Goal: Task Accomplishment & Management: Complete application form

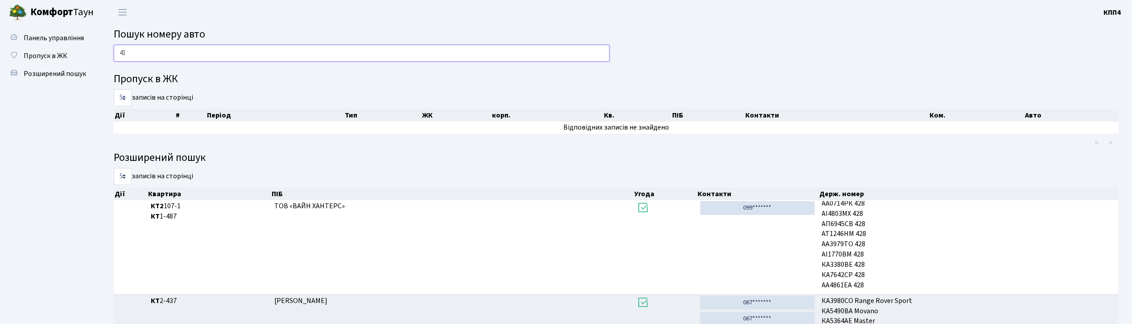
type input "4"
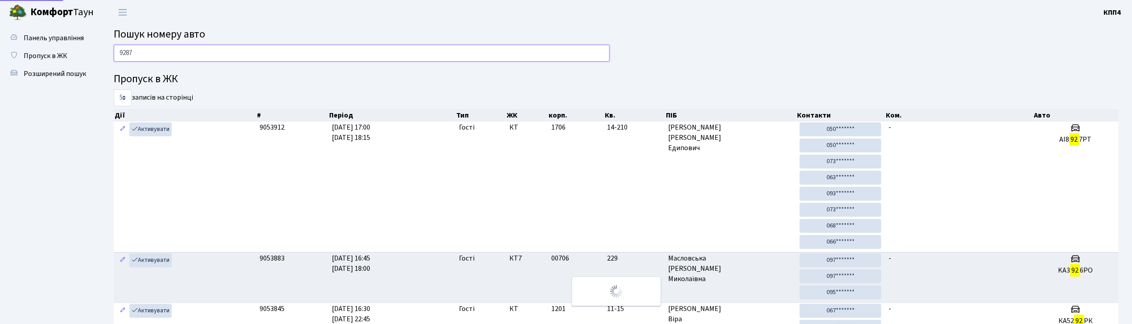
type input "9287"
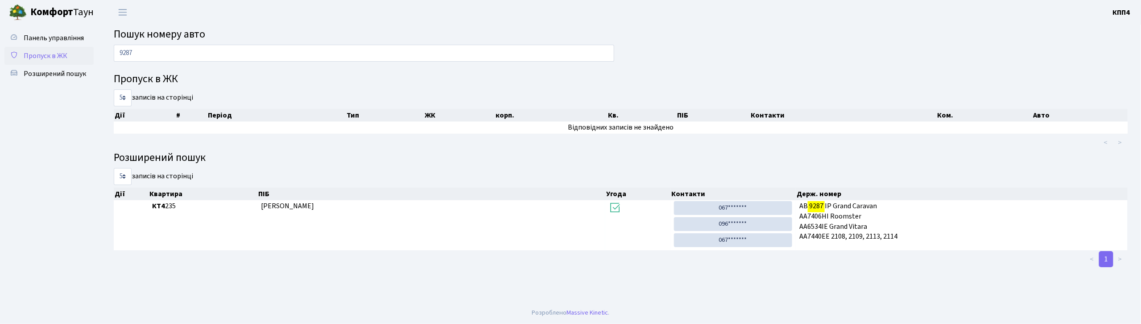
click at [41, 51] on span "Пропуск в ЖК" at bounding box center [46, 56] width 44 height 10
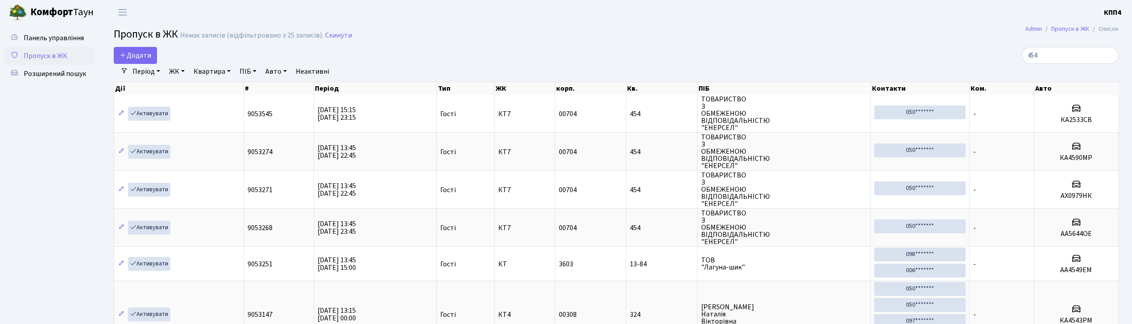
select select "25"
click at [60, 34] on span "Панель управління" at bounding box center [54, 38] width 60 height 10
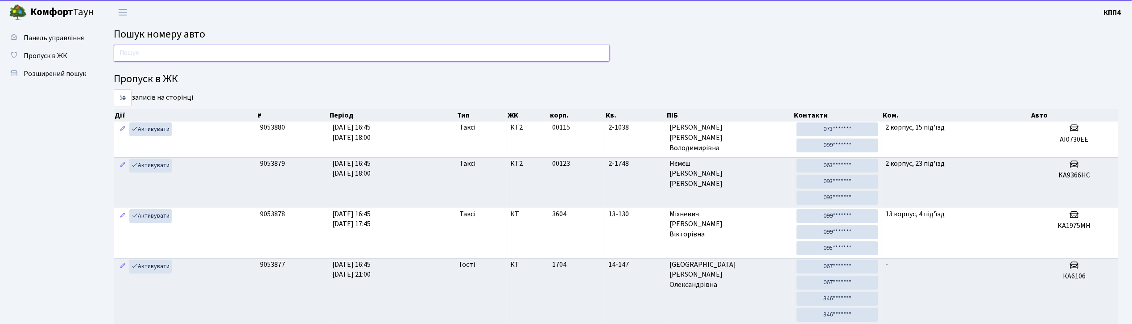
click at [175, 51] on input "text" at bounding box center [362, 53] width 496 height 17
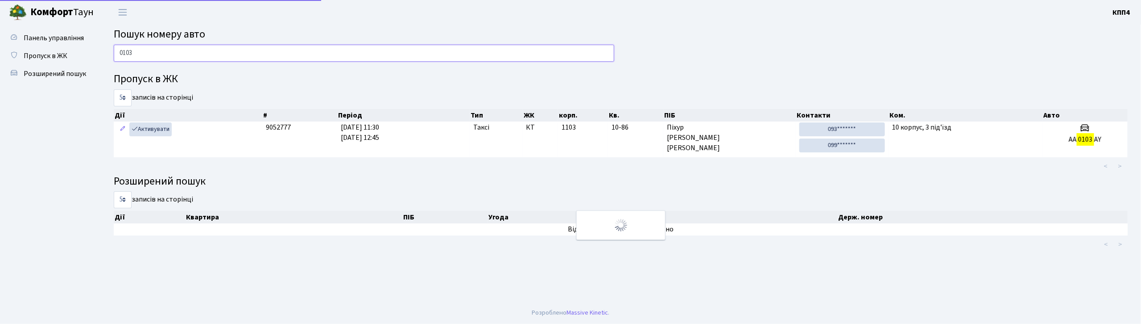
type input "0103"
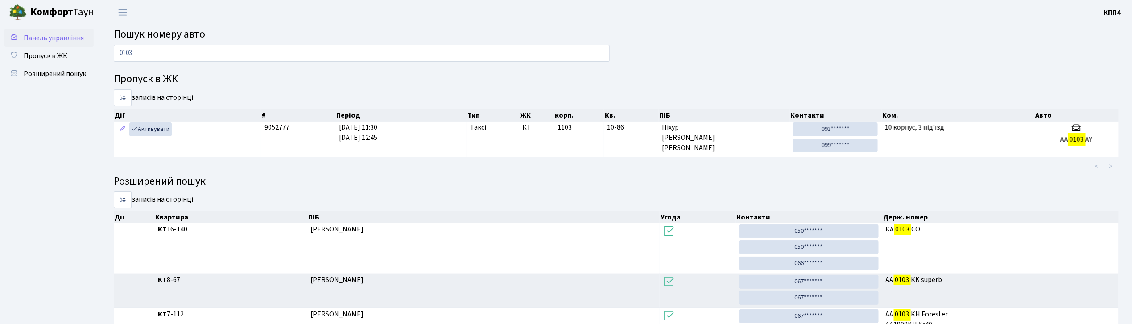
click at [45, 38] on span "Панель управління" at bounding box center [54, 38] width 60 height 10
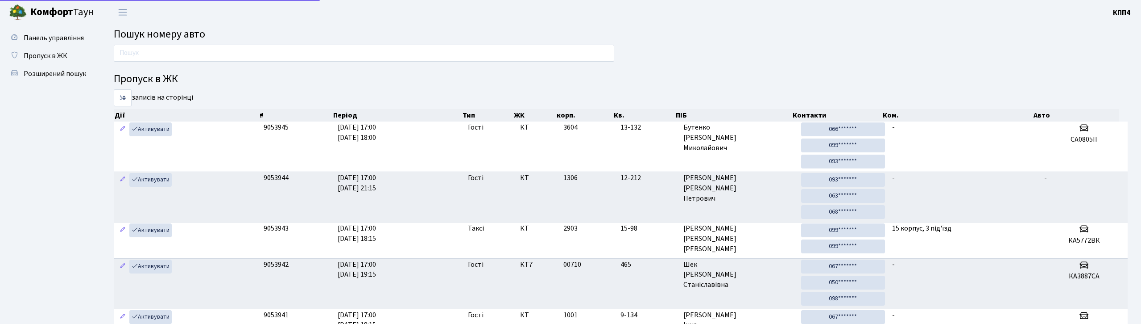
click at [47, 55] on span "Пропуск в ЖК" at bounding box center [46, 56] width 44 height 10
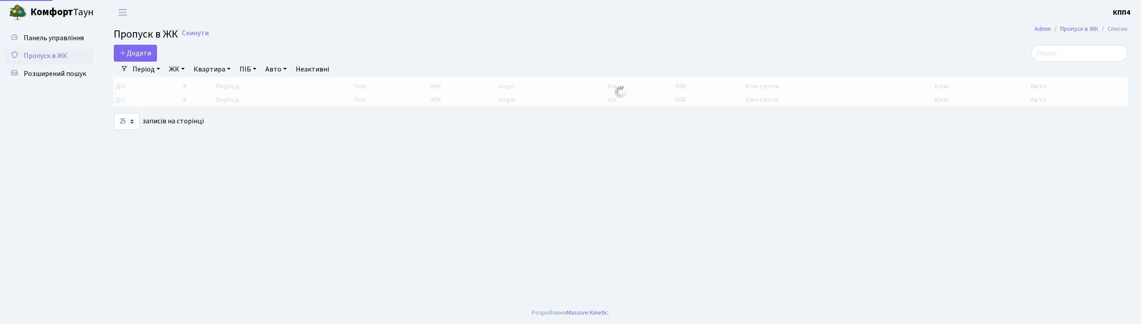
select select "25"
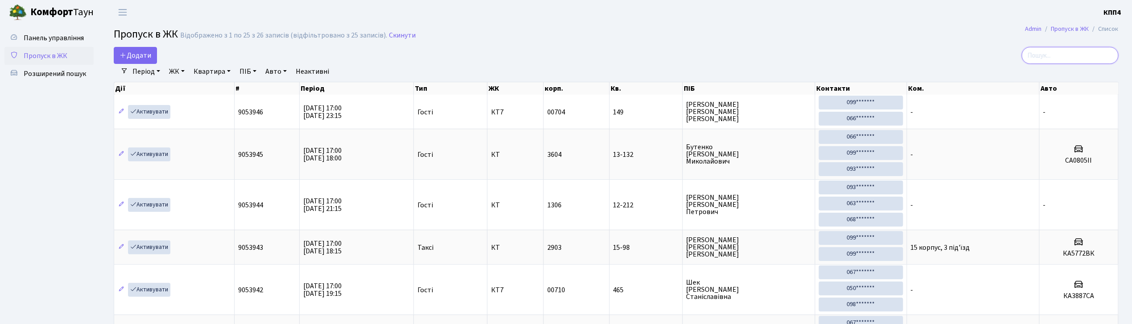
click at [1077, 56] on input "search" at bounding box center [1070, 55] width 97 height 17
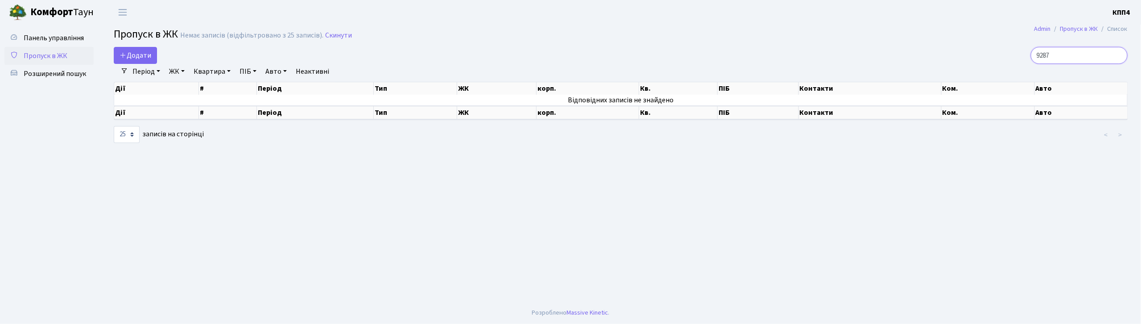
type input "9287"
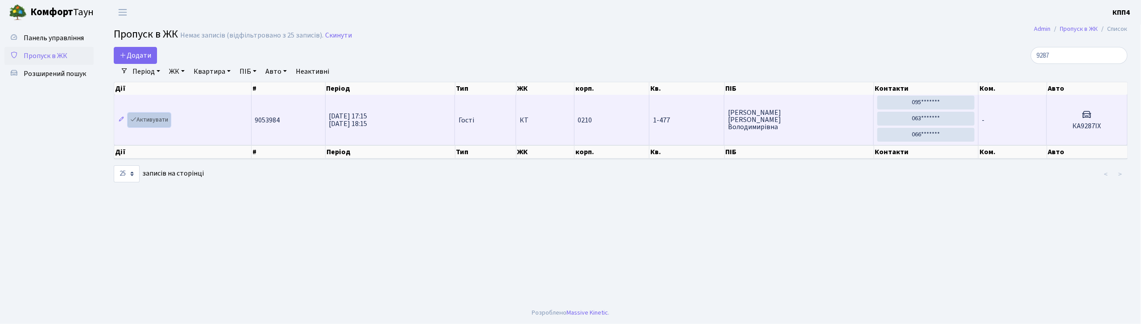
click at [156, 117] on link "Активувати" at bounding box center [149, 120] width 42 height 14
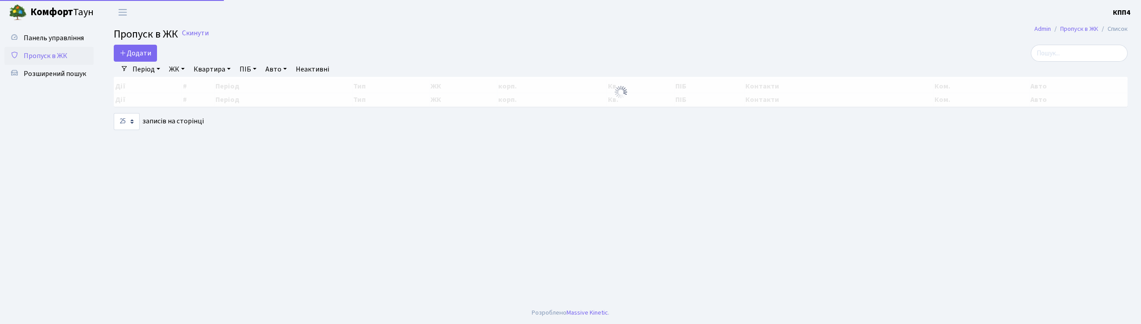
select select "25"
click at [1077, 52] on input "search" at bounding box center [1079, 53] width 97 height 17
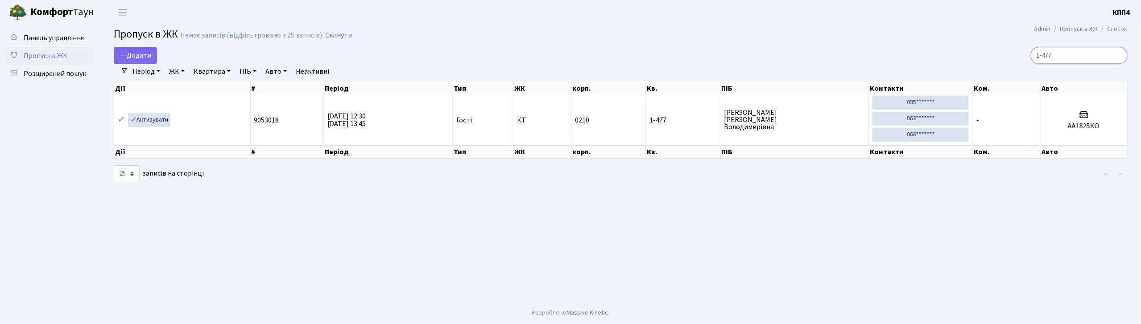
type input "1-477"
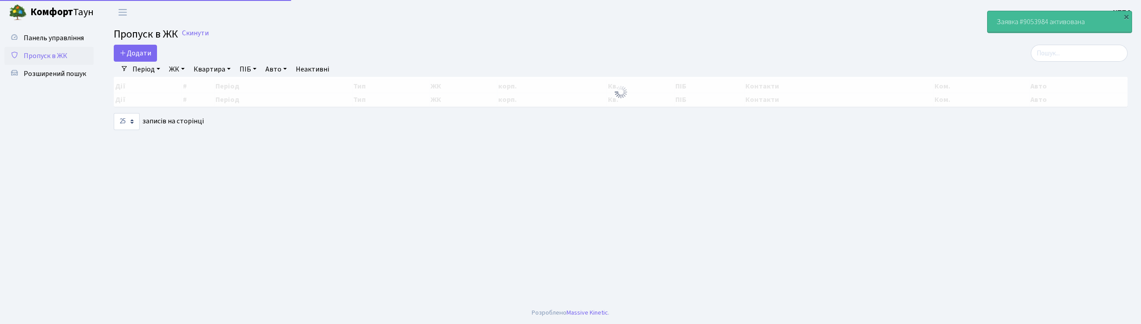
select select "25"
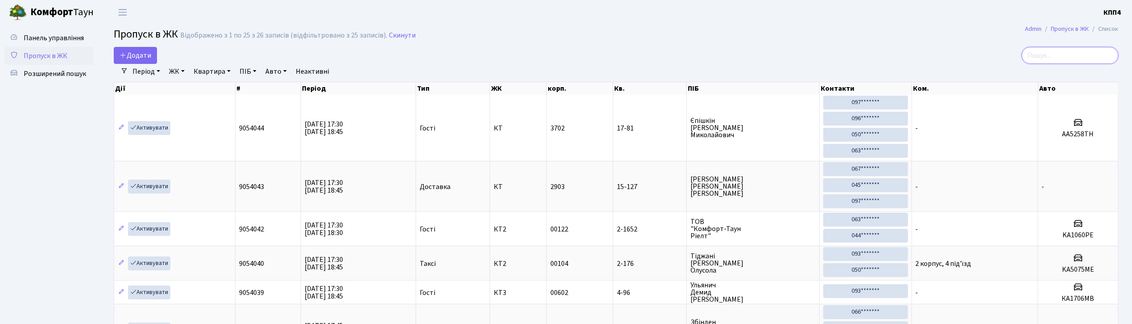
click at [1066, 56] on input "search" at bounding box center [1070, 55] width 97 height 17
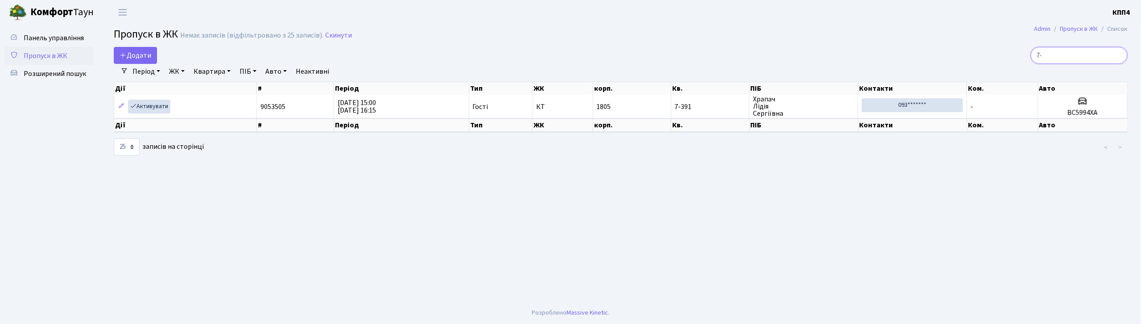
type input "7"
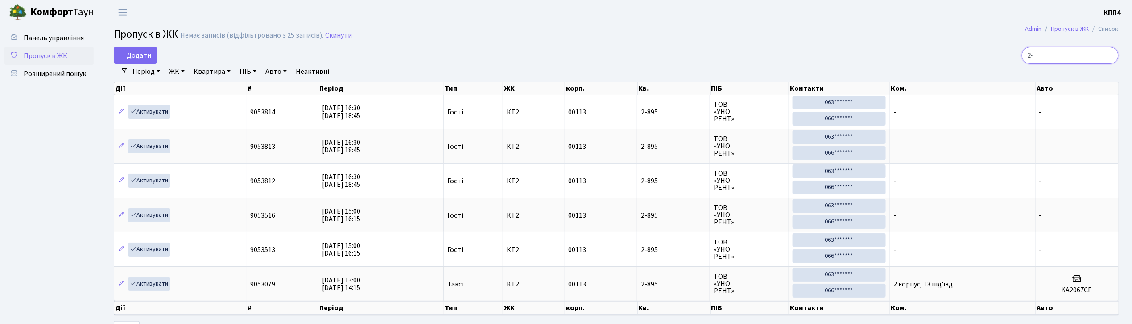
type input "2"
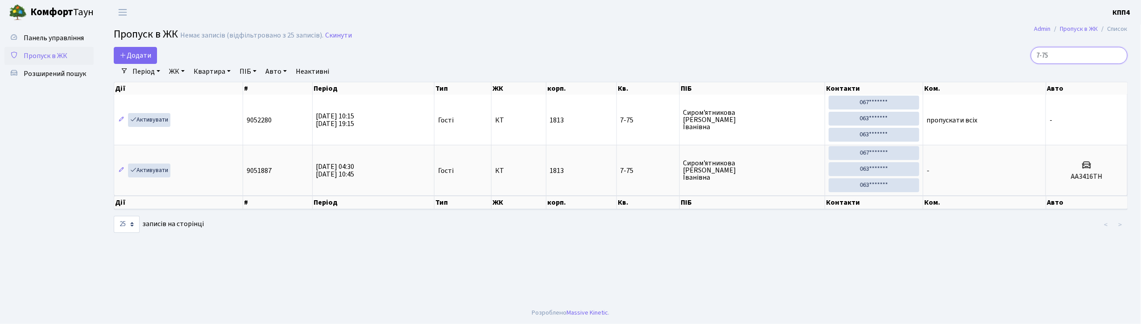
type input "7-75"
click at [42, 36] on span "Панель управління" at bounding box center [54, 38] width 60 height 10
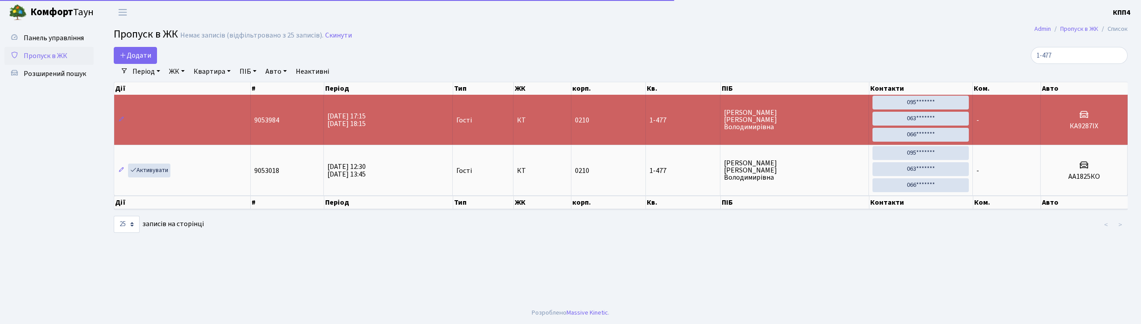
select select "25"
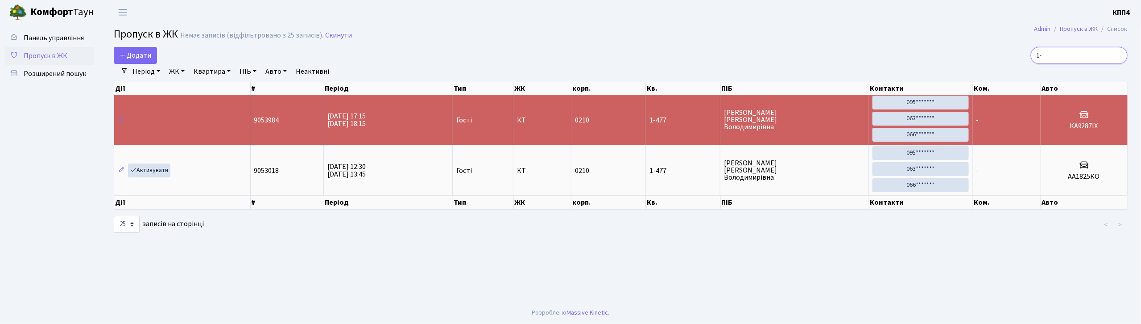
type input "1"
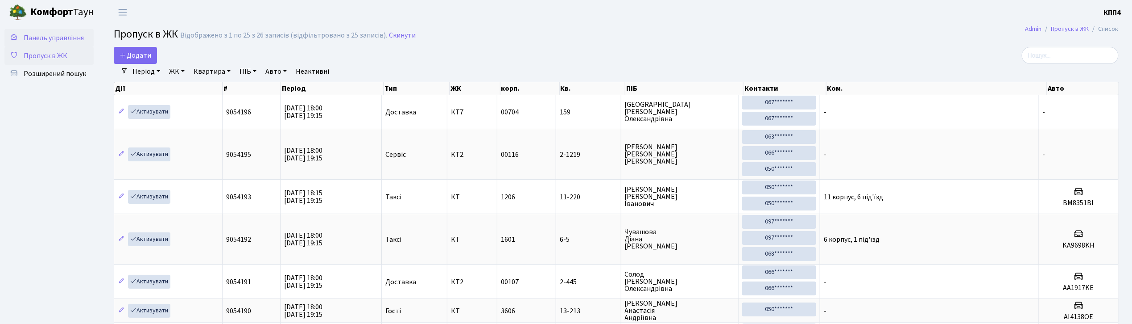
click at [72, 36] on span "Панель управління" at bounding box center [54, 38] width 60 height 10
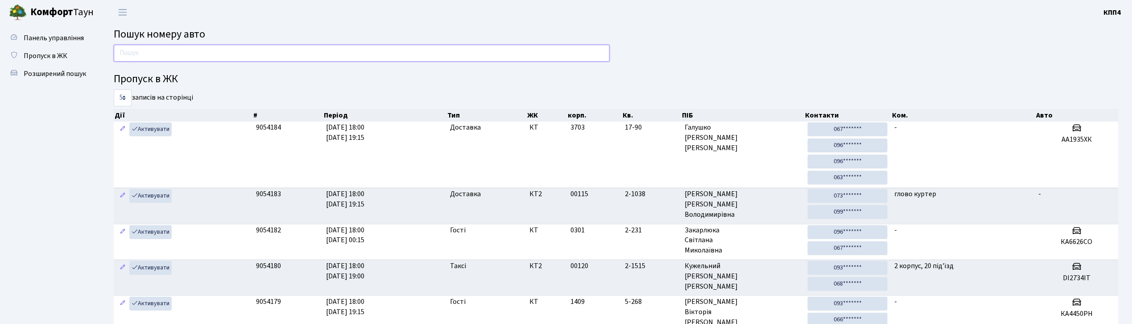
click at [547, 53] on input "text" at bounding box center [362, 53] width 496 height 17
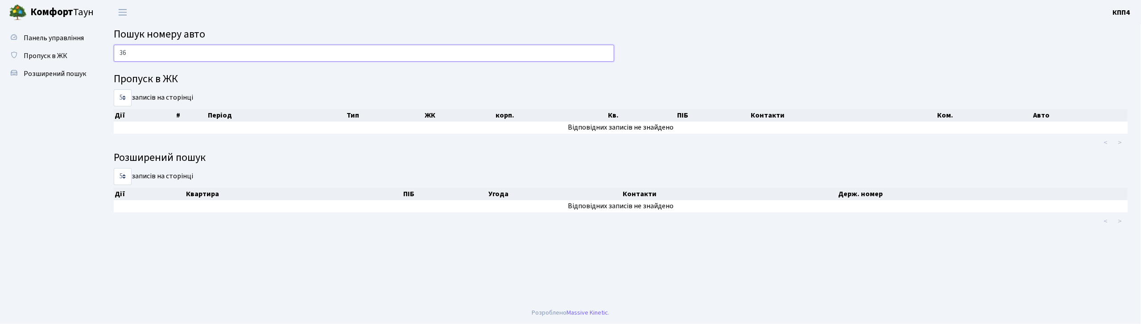
type input "3"
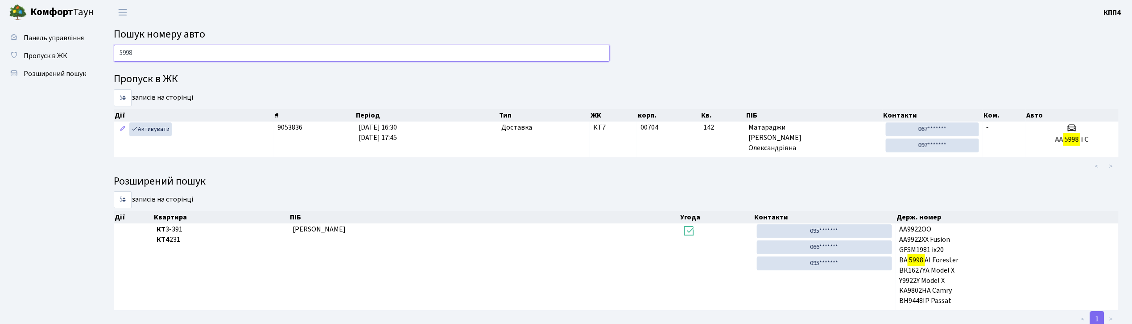
click at [488, 52] on input "5998" at bounding box center [362, 53] width 496 height 17
type input "5"
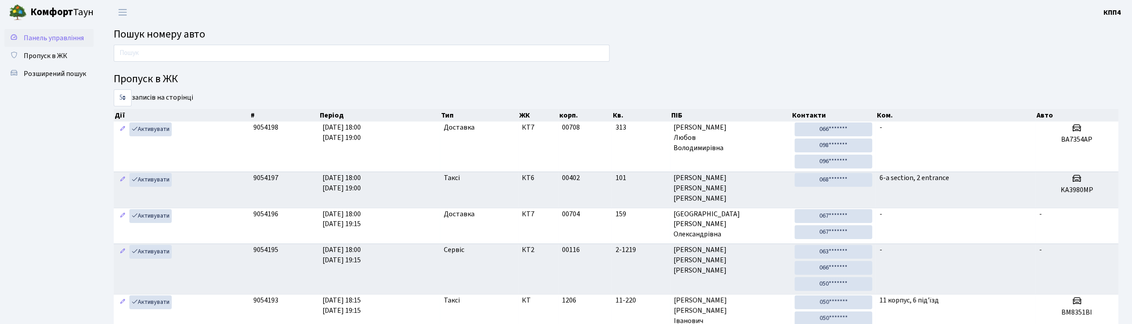
click at [46, 37] on span "Панель управління" at bounding box center [54, 38] width 60 height 10
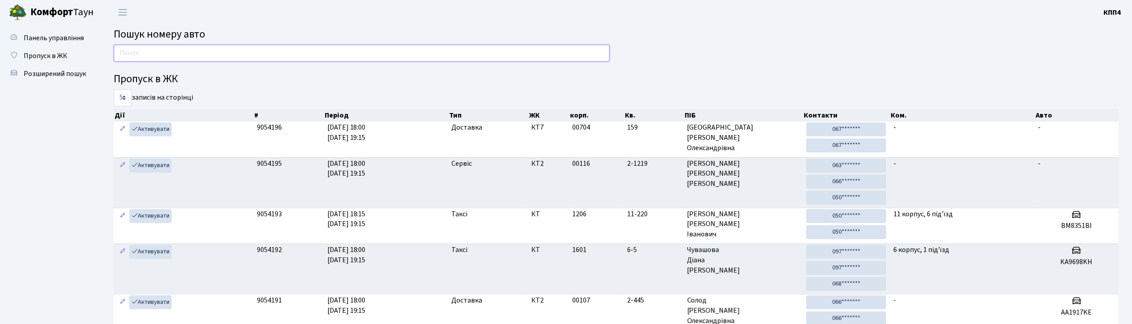
click at [250, 54] on input "text" at bounding box center [362, 53] width 496 height 17
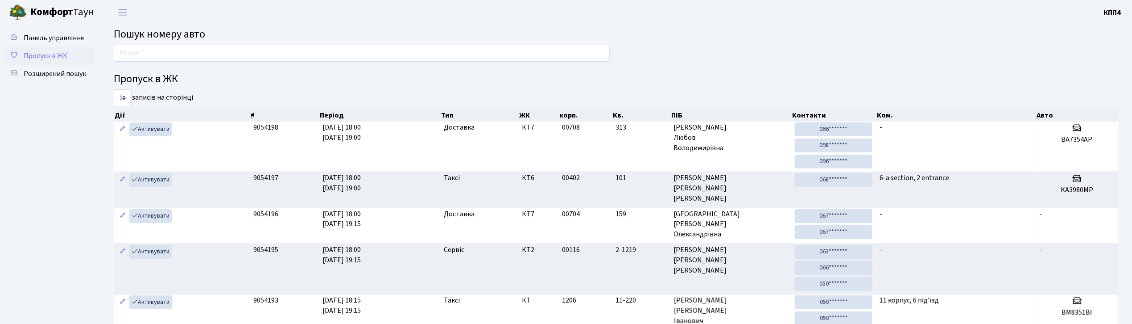
click at [56, 56] on span "Пропуск в ЖК" at bounding box center [46, 56] width 44 height 10
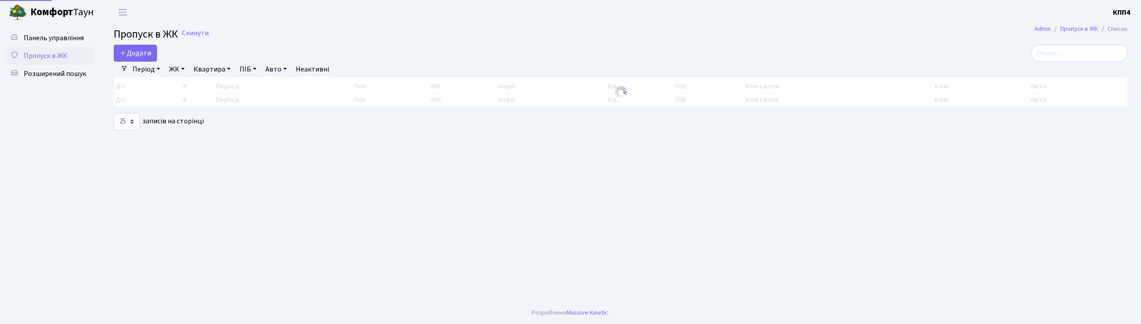
select select "25"
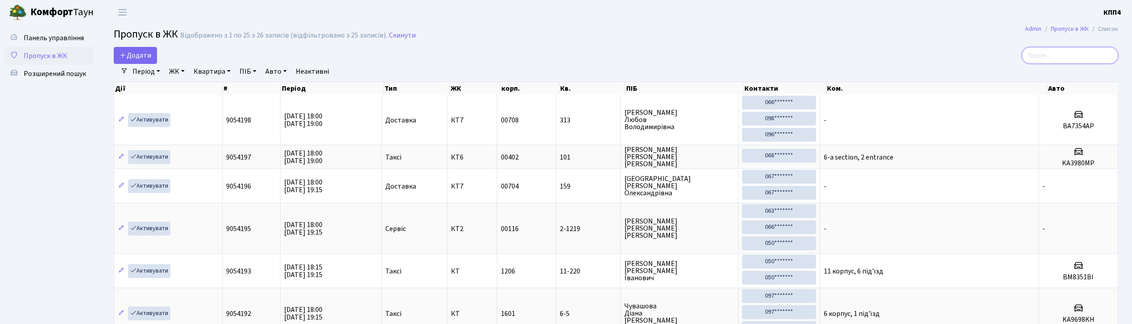
click at [1073, 59] on input "search" at bounding box center [1070, 55] width 97 height 17
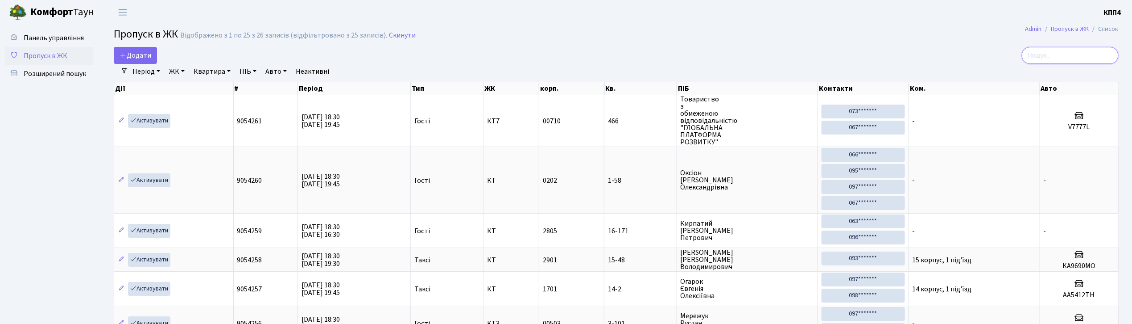
click at [1049, 56] on input "search" at bounding box center [1070, 55] width 97 height 17
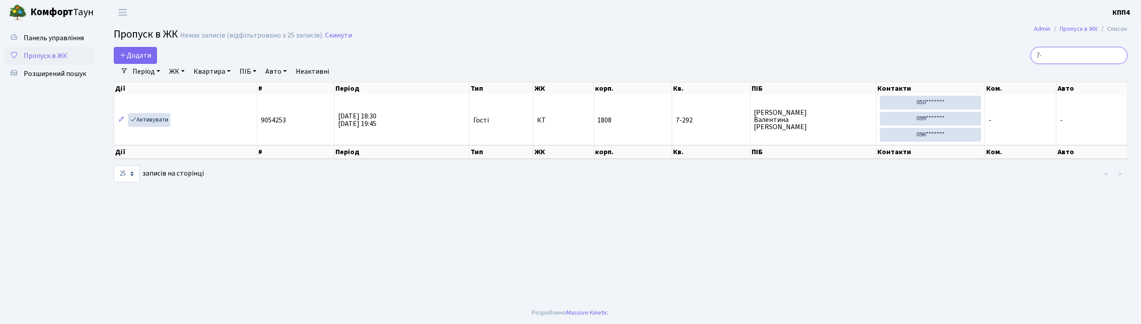
type input "7"
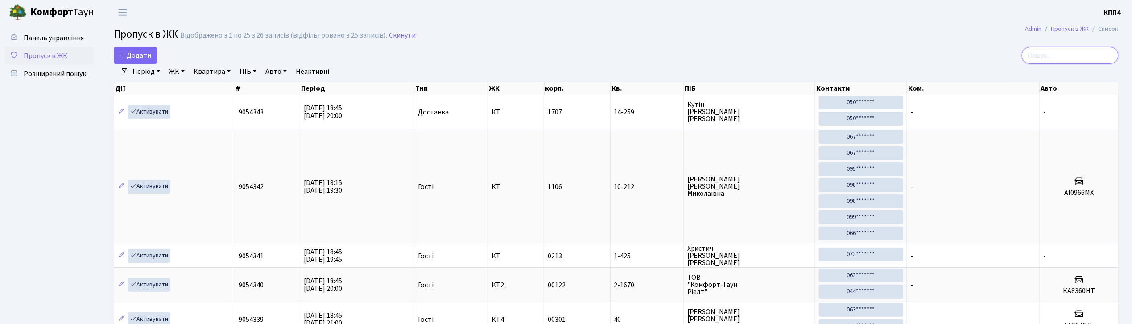
click at [1041, 59] on input "search" at bounding box center [1070, 55] width 97 height 17
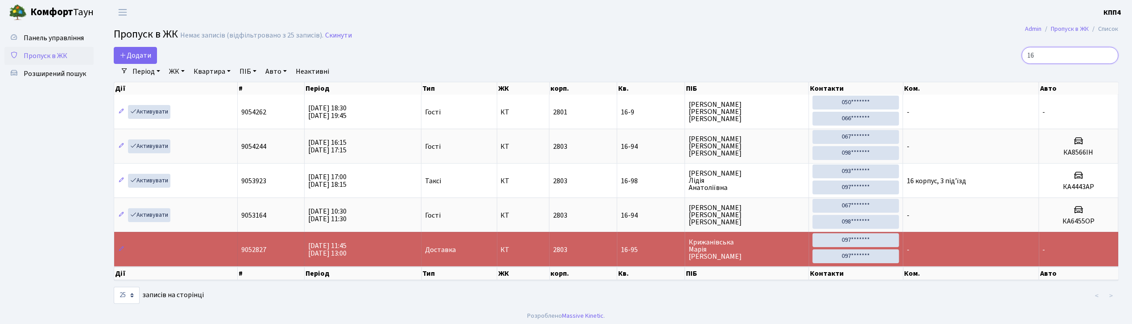
type input "1"
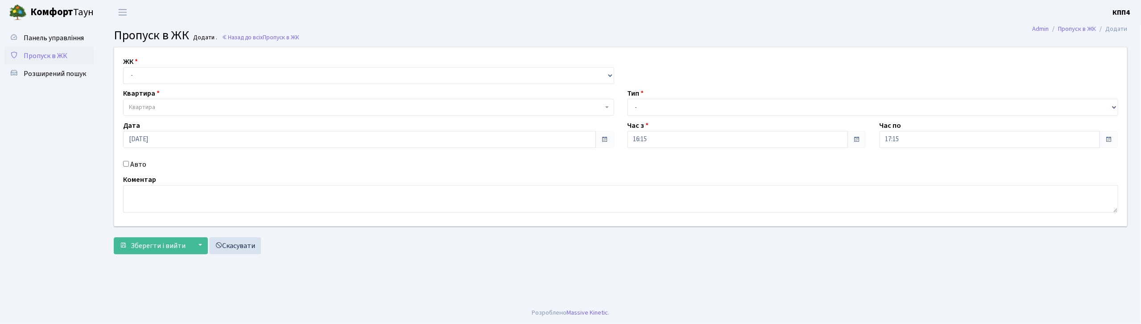
click at [125, 162] on input "Авто" at bounding box center [126, 164] width 6 height 6
checkbox input "true"
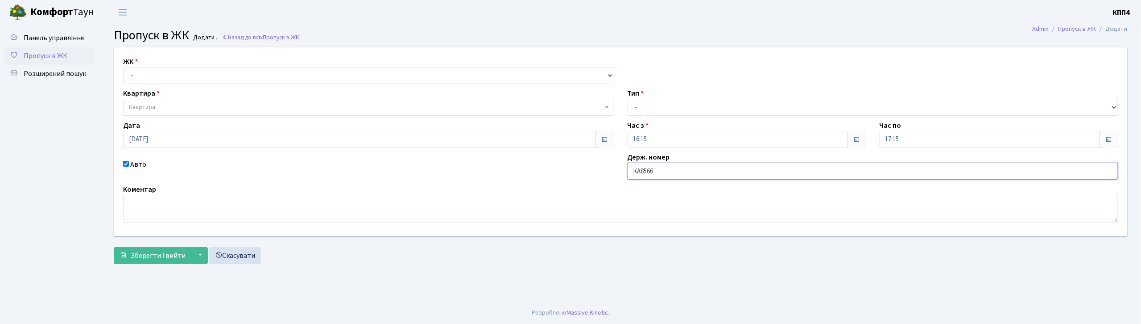
type input "КА8566ІН"
drag, startPoint x: 166, startPoint y: 78, endPoint x: 168, endPoint y: 82, distance: 5.0
click at [166, 78] on select "- КТ, вул. Регенераторна, 4 КТ2, просп. Соборності, 17 КТ3, вул. Березнева, 16 …" at bounding box center [368, 75] width 491 height 17
select select "271"
click at [123, 67] on select "- КТ, вул. Регенераторна, 4 КТ2, просп. Соборності, 17 КТ3, вул. Березнева, 16 …" at bounding box center [368, 75] width 491 height 17
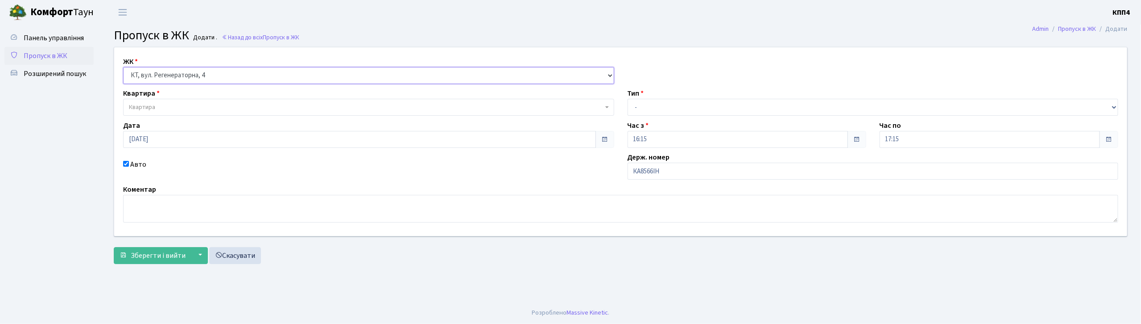
select select
click at [176, 105] on span "Квартира" at bounding box center [366, 107] width 474 height 9
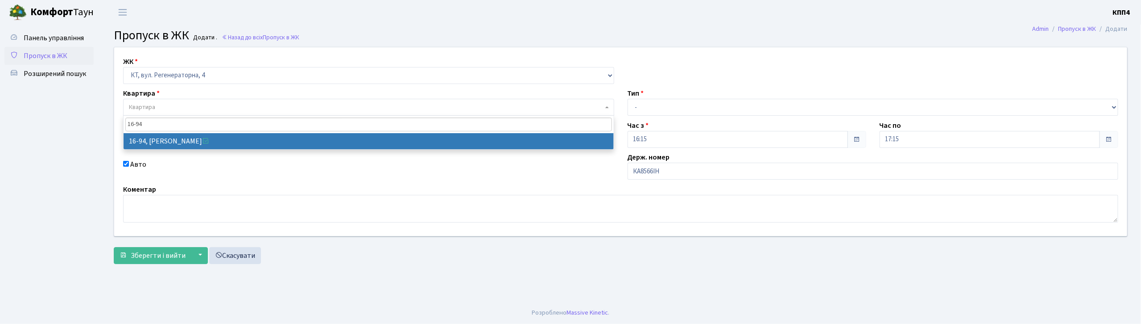
type input "16-94"
select select "8655"
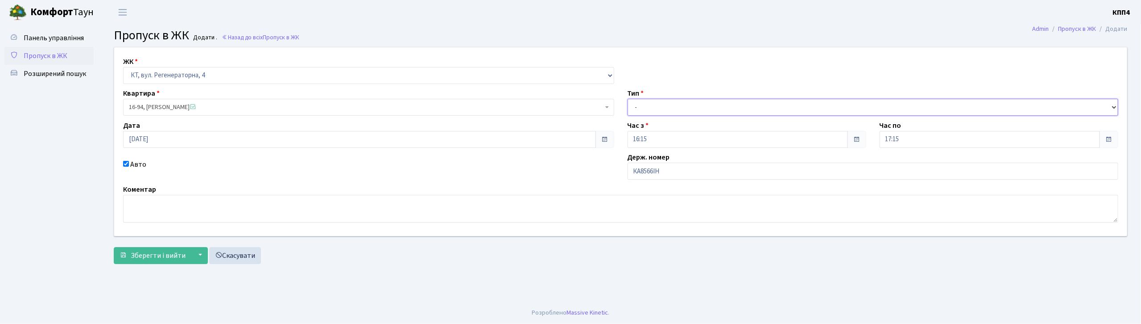
click at [639, 105] on select "- Доставка Таксі Гості Сервіс" at bounding box center [873, 107] width 491 height 17
select select "3"
click at [628, 99] on select "- Доставка Таксі Гості Сервіс" at bounding box center [873, 107] width 491 height 17
click at [169, 254] on span "Зберегти і вийти" at bounding box center [158, 255] width 55 height 10
